Goal: Check status

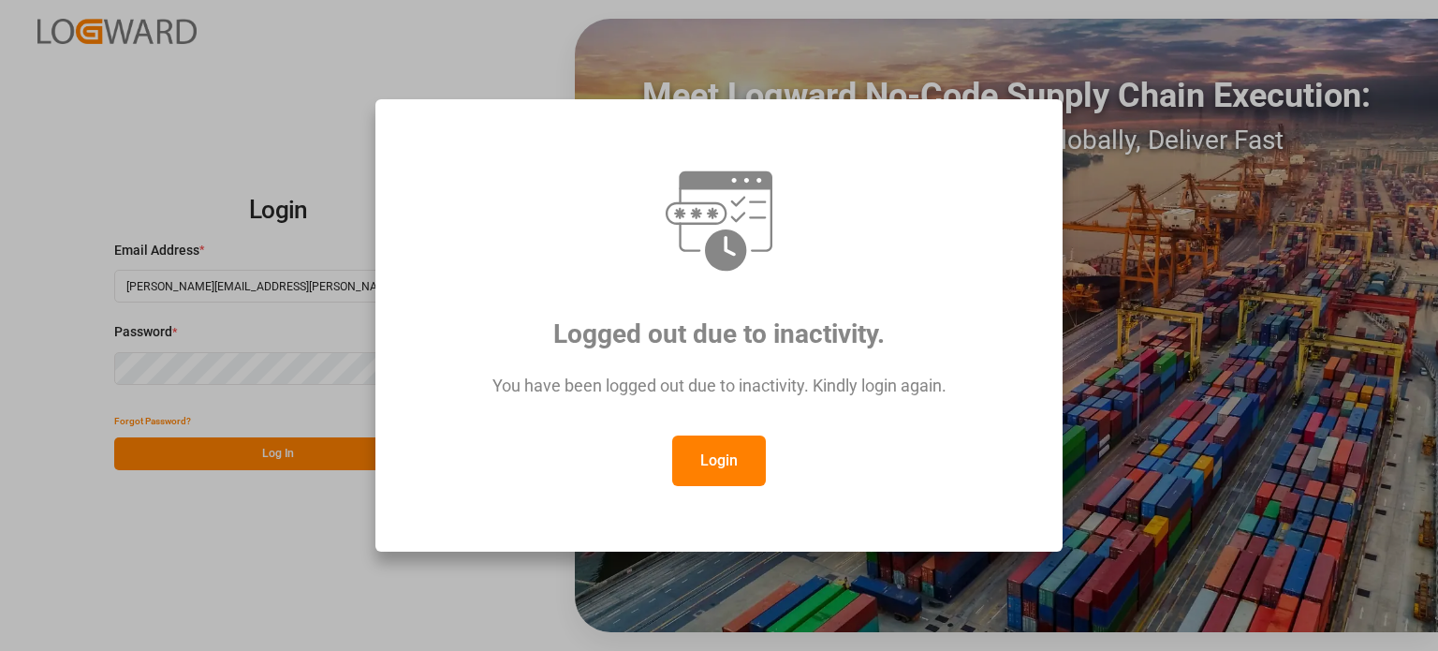
click at [710, 463] on button "Login" at bounding box center [719, 460] width 94 height 51
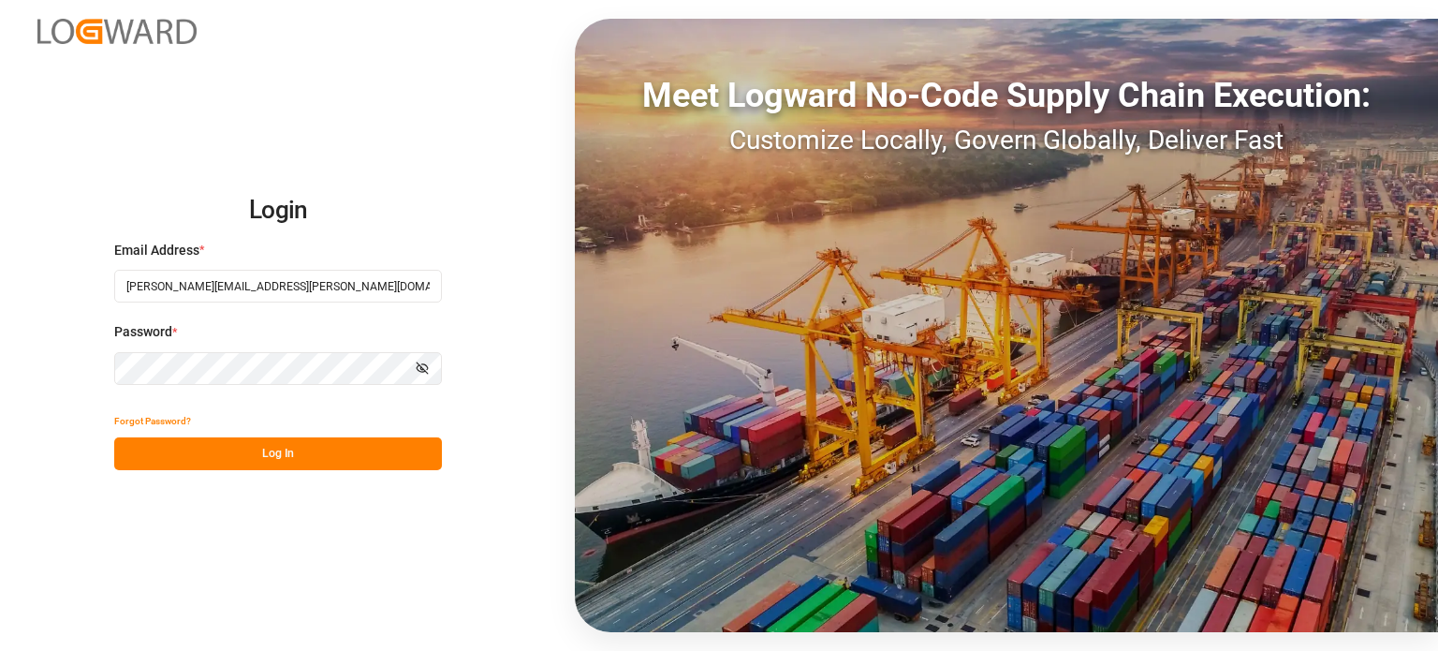
click at [317, 452] on button "Log In" at bounding box center [278, 453] width 328 height 33
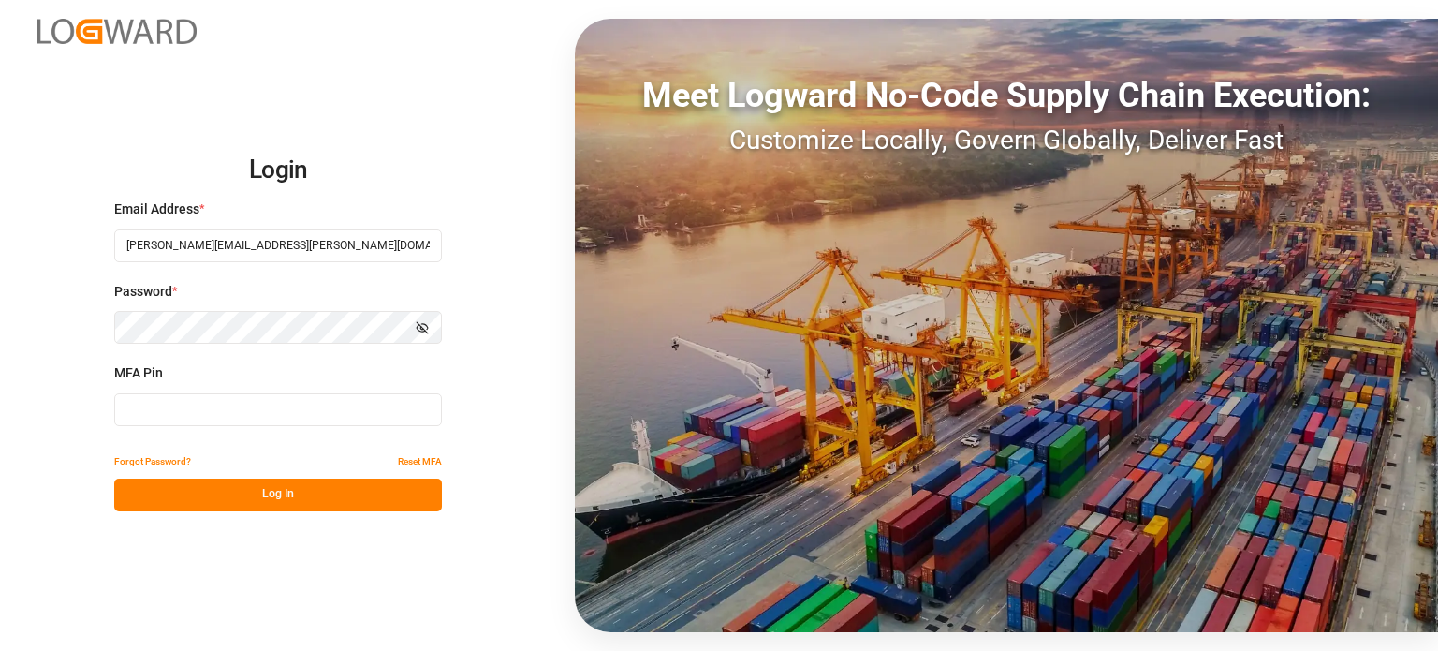
click at [285, 417] on input at bounding box center [278, 409] width 328 height 33
type input "359809"
click at [331, 499] on button "Log In" at bounding box center [278, 494] width 328 height 33
